Goal: Obtain resource: Obtain resource

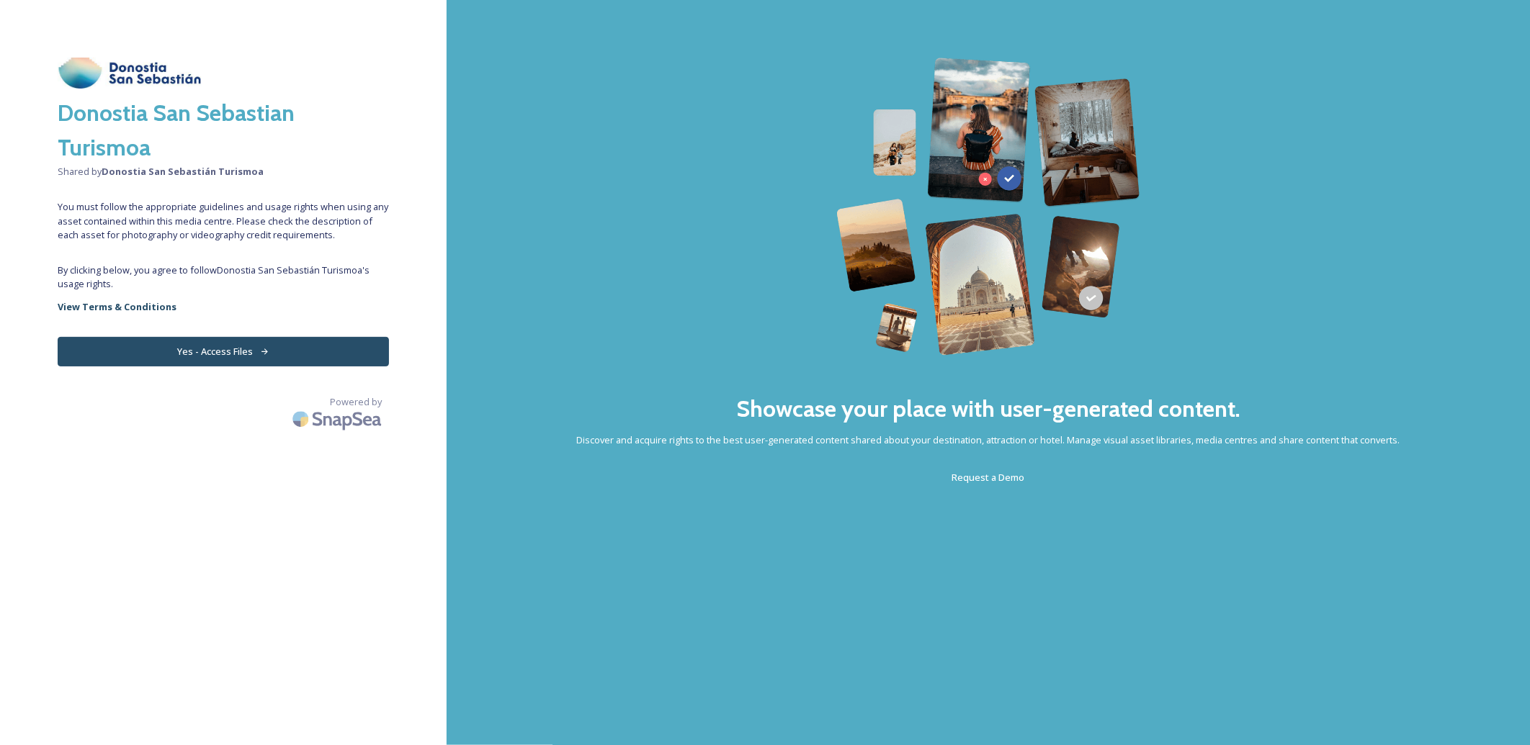
click at [188, 346] on button "Yes - Access Files" at bounding box center [223, 352] width 331 height 30
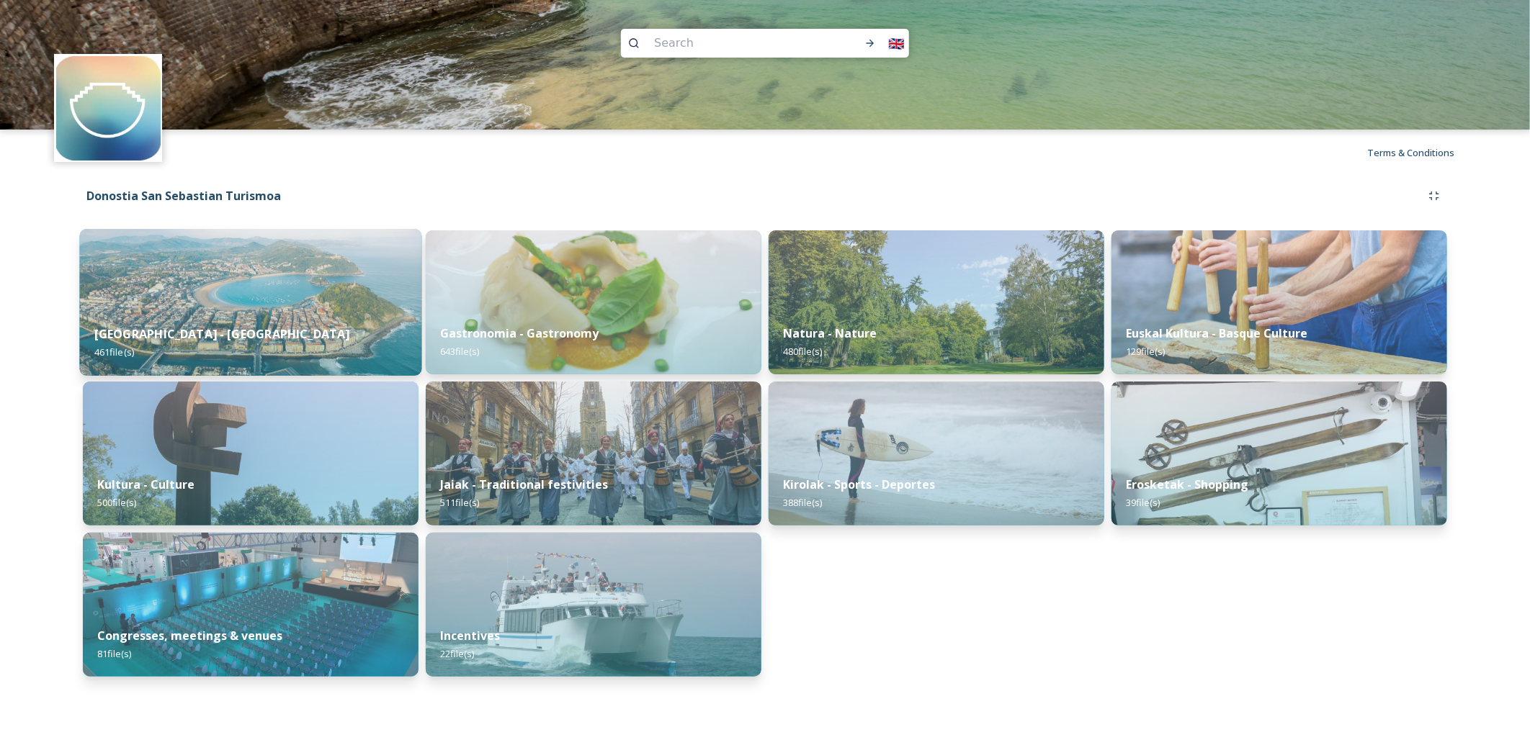
click at [271, 324] on div "[GEOGRAPHIC_DATA] - San Sebastian 461 file(s)" at bounding box center [250, 343] width 342 height 66
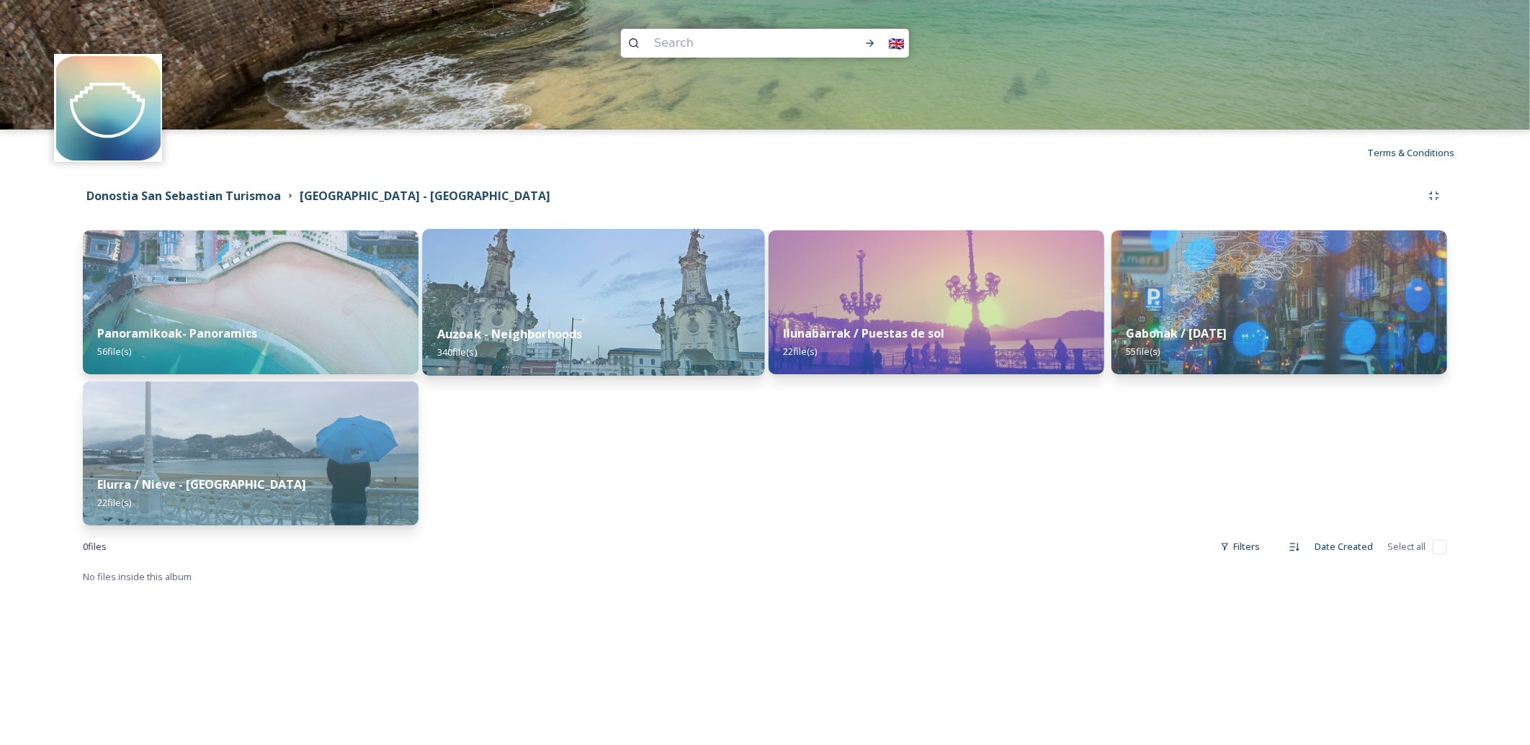
click at [592, 302] on img at bounding box center [593, 302] width 342 height 147
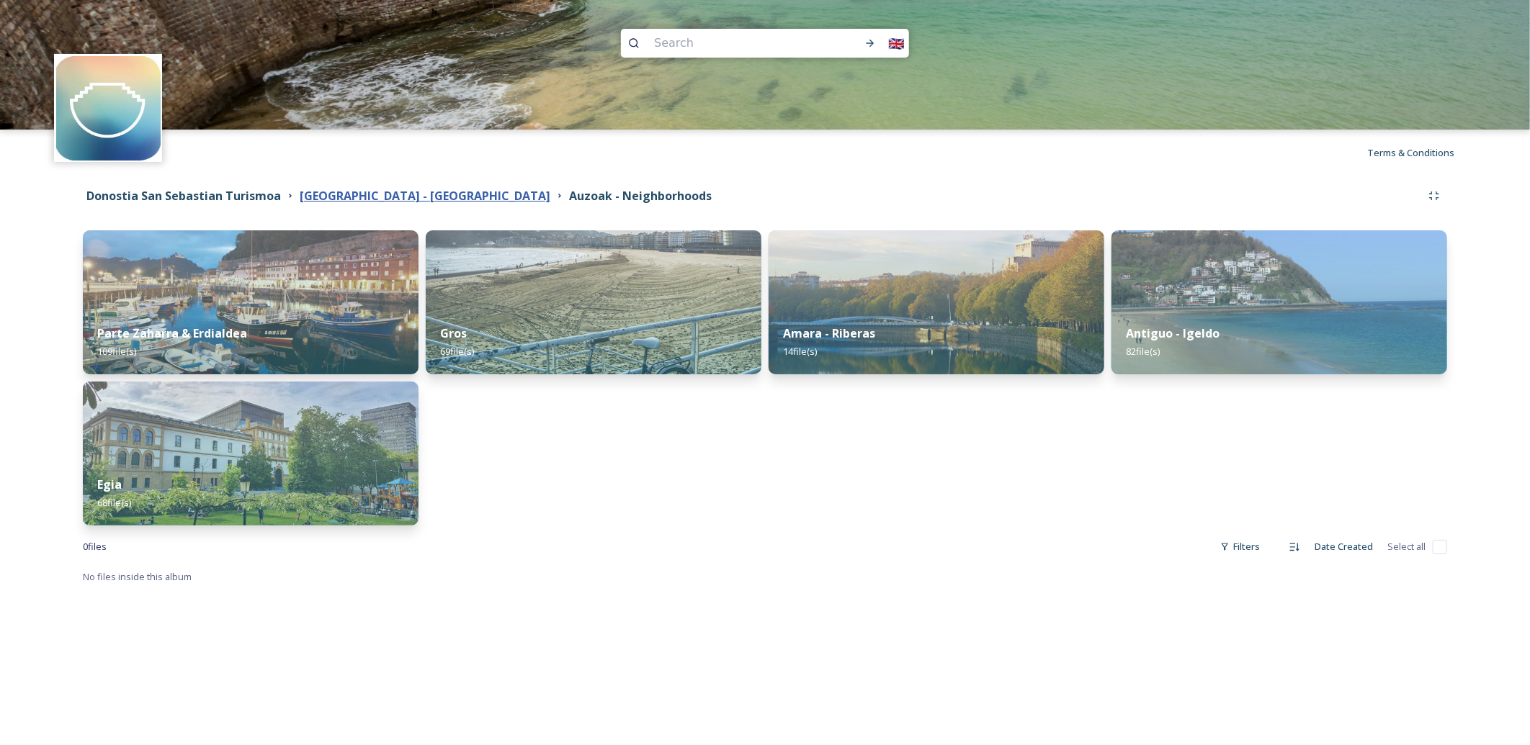
click at [401, 194] on strong "[GEOGRAPHIC_DATA] - [GEOGRAPHIC_DATA]" at bounding box center [425, 196] width 251 height 16
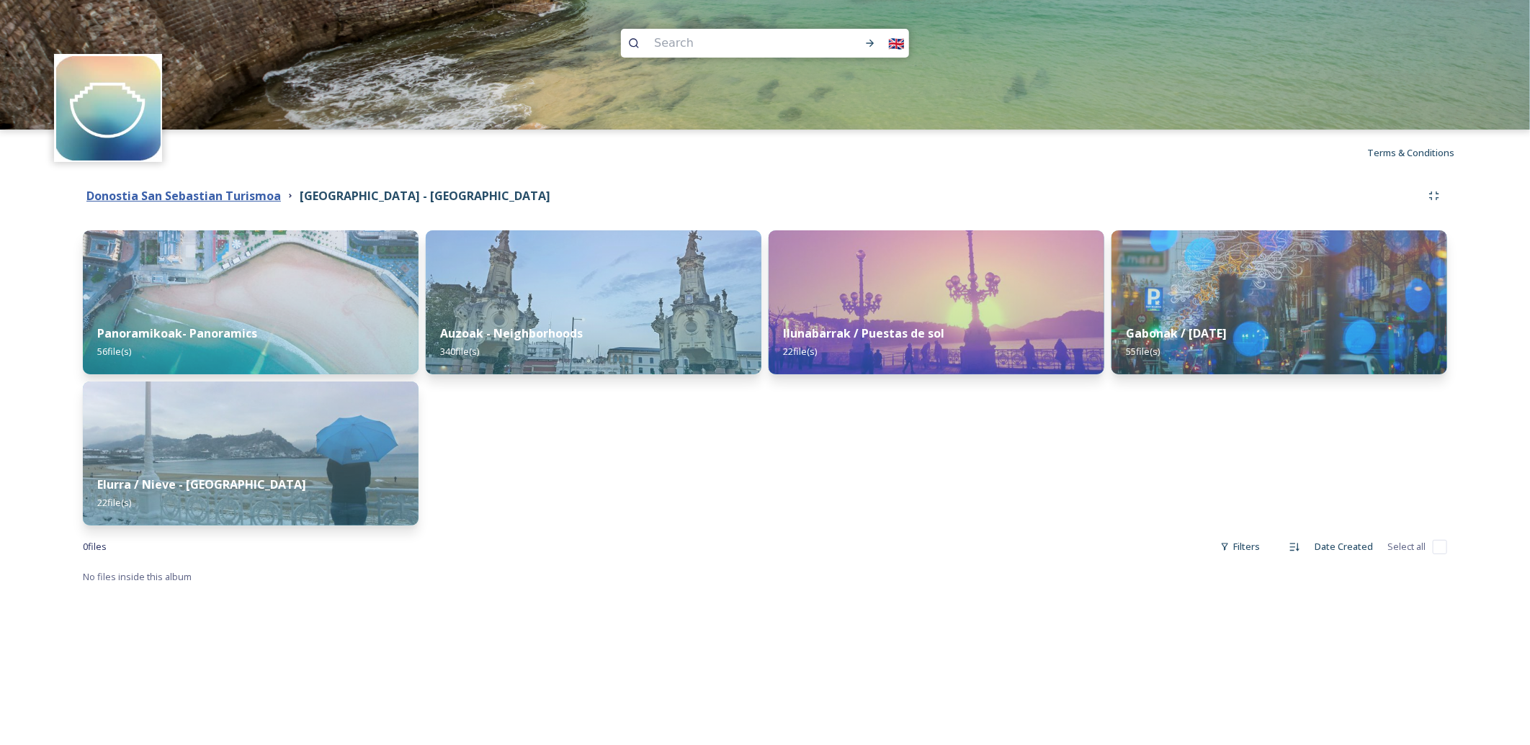
click at [226, 191] on strong "Donostia San Sebastian Turismoa" at bounding box center [183, 196] width 194 height 16
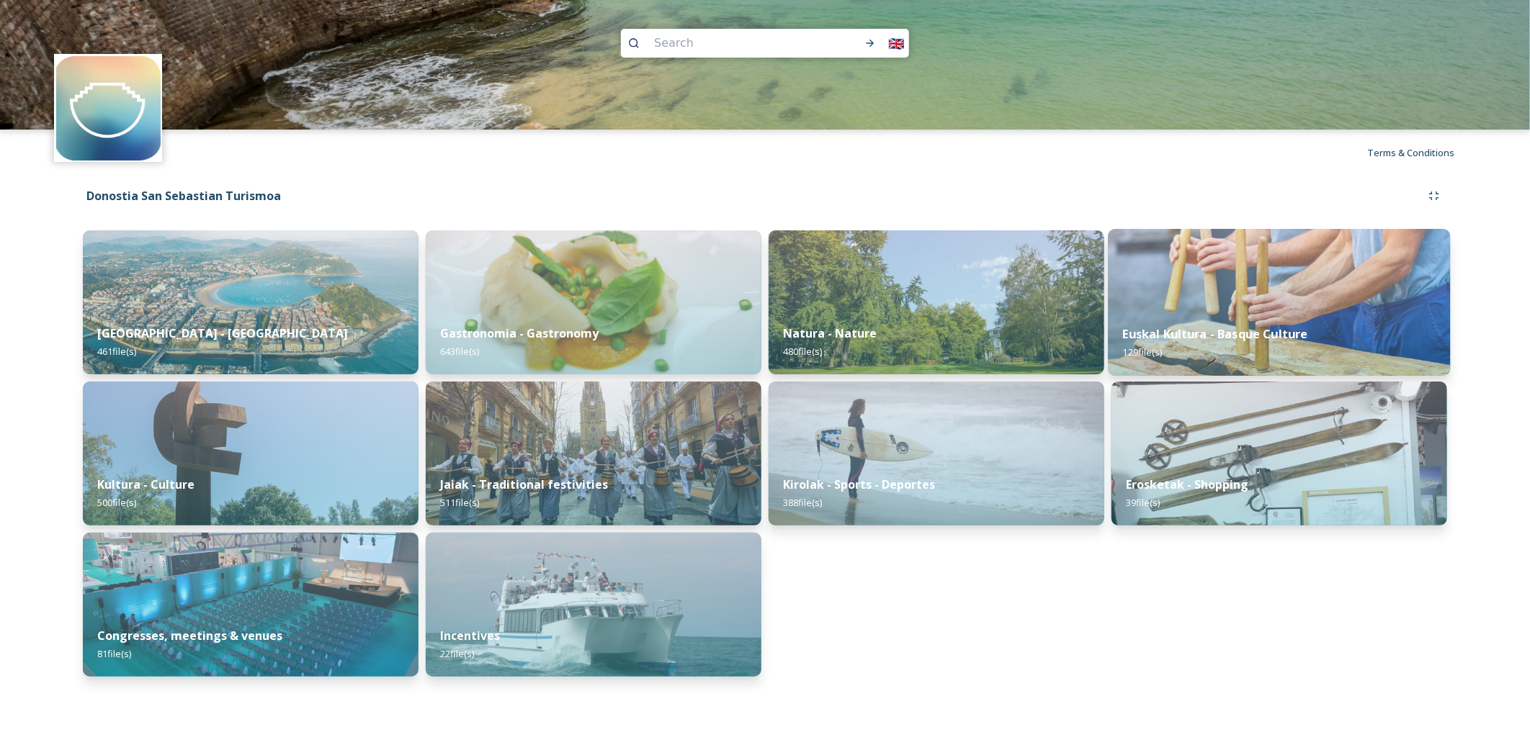
click at [1168, 322] on div "Euskal Kultura - Basque Culture 129 file(s)" at bounding box center [1279, 343] width 342 height 66
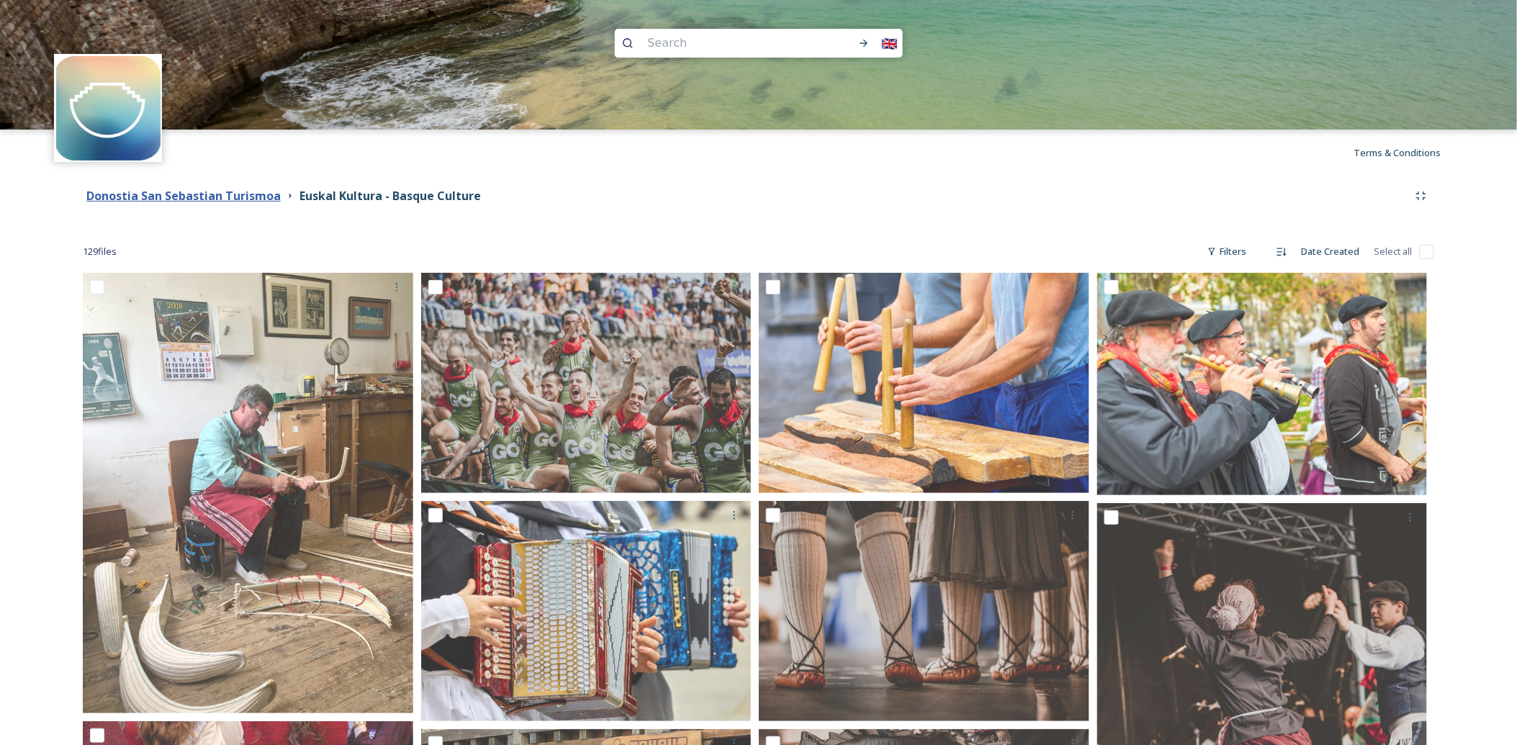
click at [223, 197] on strong "Donostia San Sebastian Turismoa" at bounding box center [183, 196] width 194 height 16
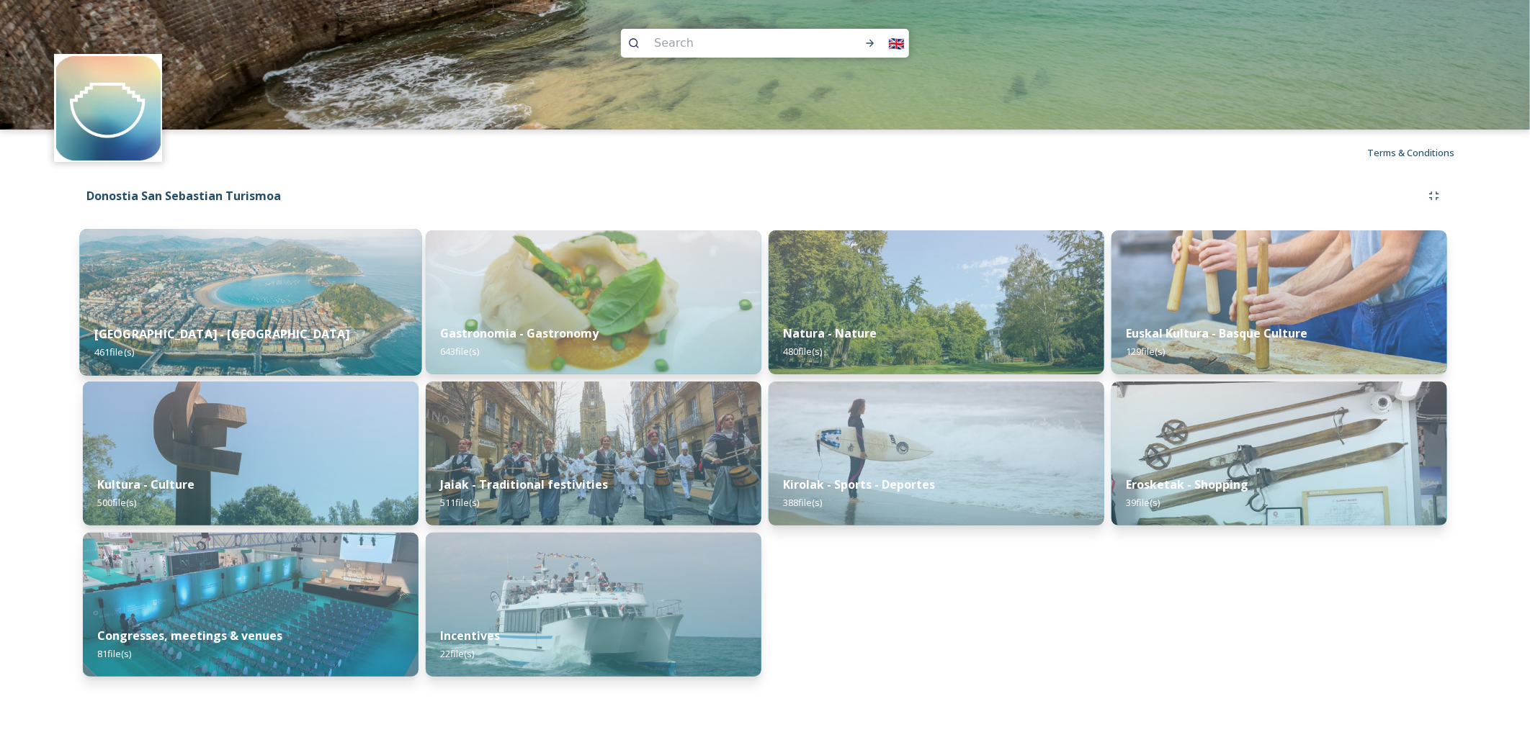
click at [220, 290] on img at bounding box center [250, 302] width 342 height 147
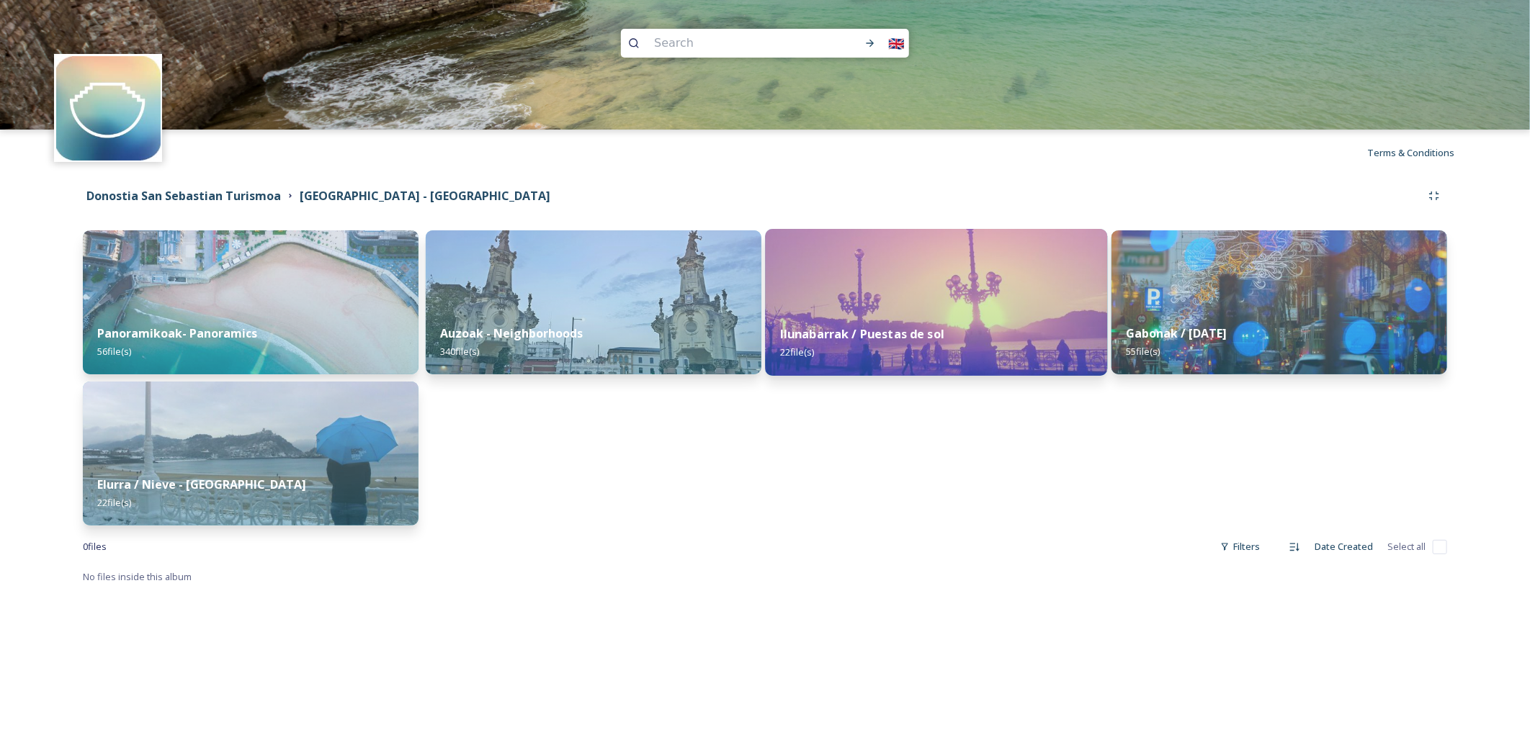
click at [858, 290] on img at bounding box center [936, 302] width 342 height 147
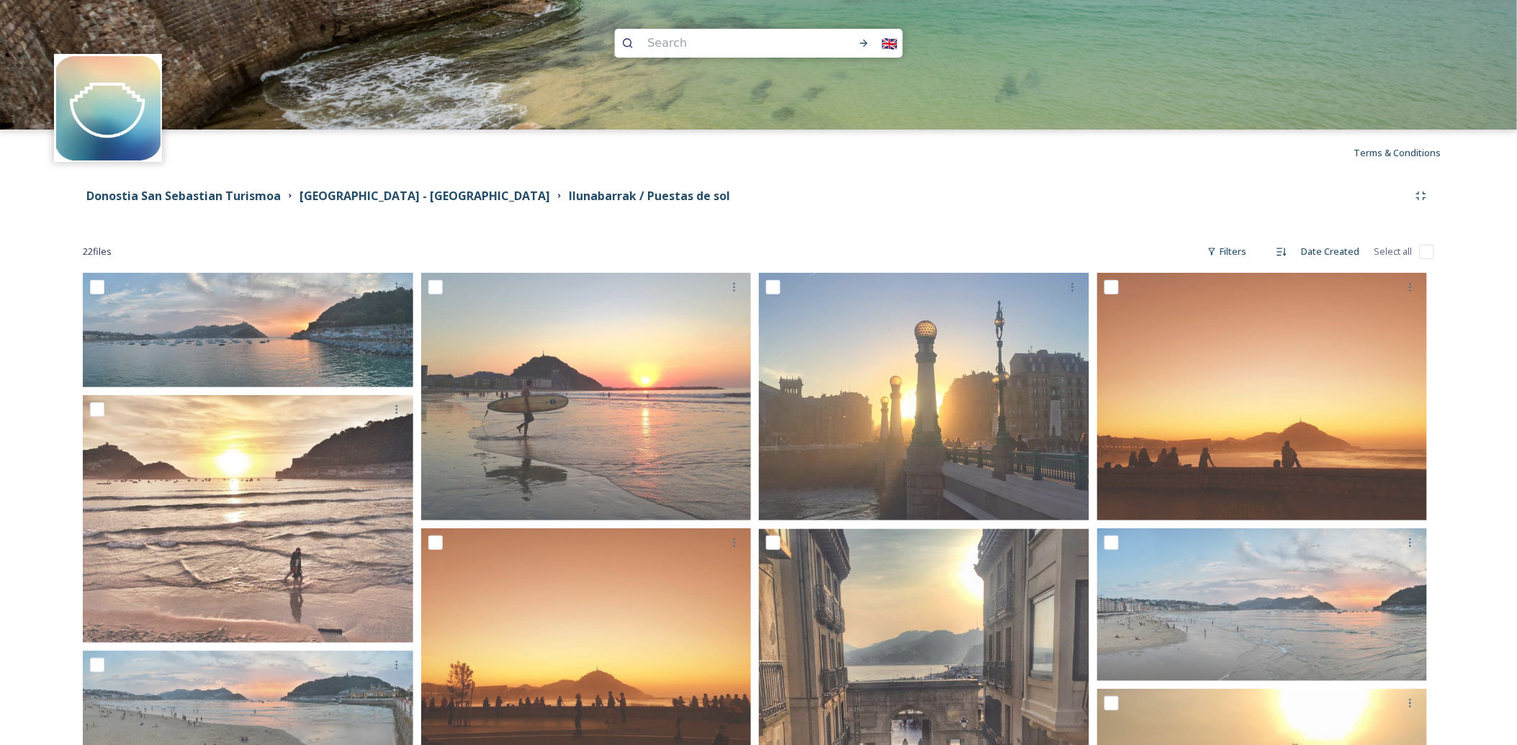
click at [55, 207] on span "Shared by: Donostia San Sebastián Turismoa" at bounding box center [87, 228] width 67 height 88
